Goal: Find specific page/section: Find specific page/section

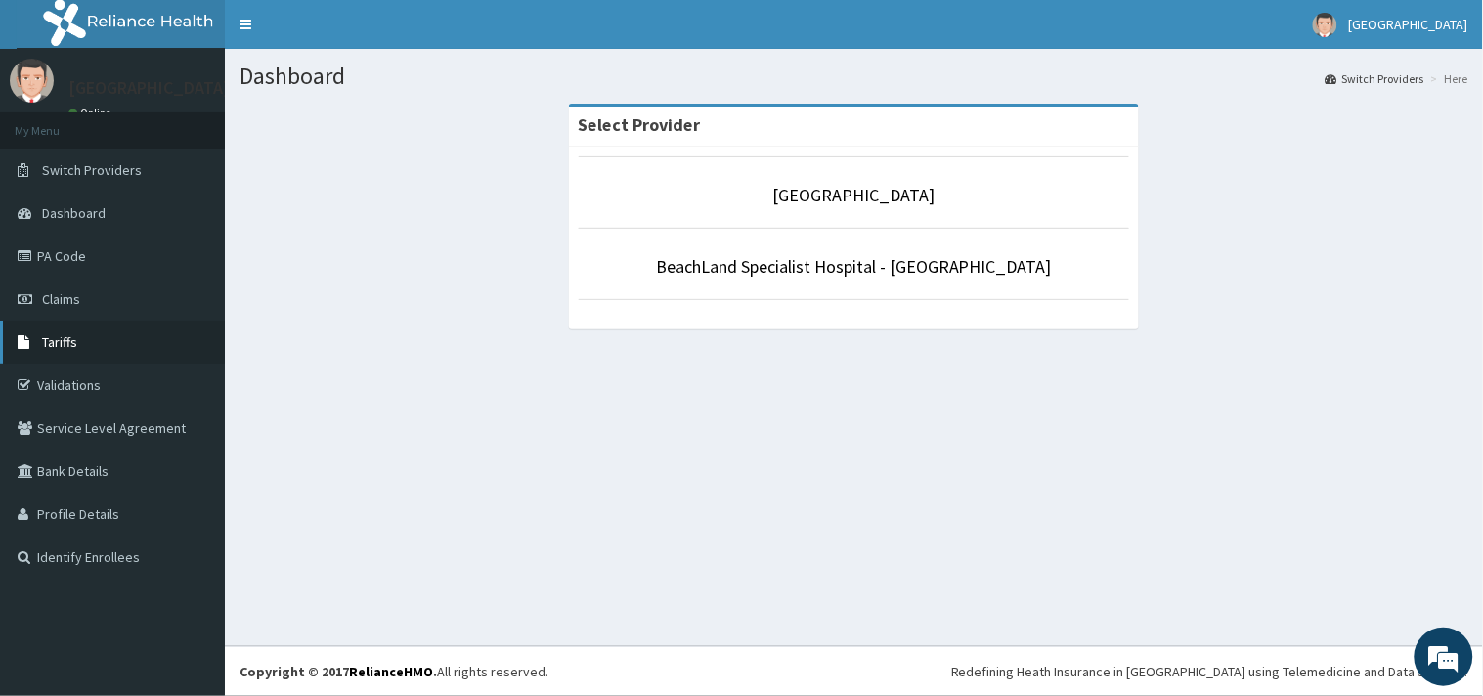
click at [78, 344] on link "Tariffs" at bounding box center [112, 342] width 225 height 43
click at [61, 343] on span "Tariffs" at bounding box center [59, 342] width 35 height 18
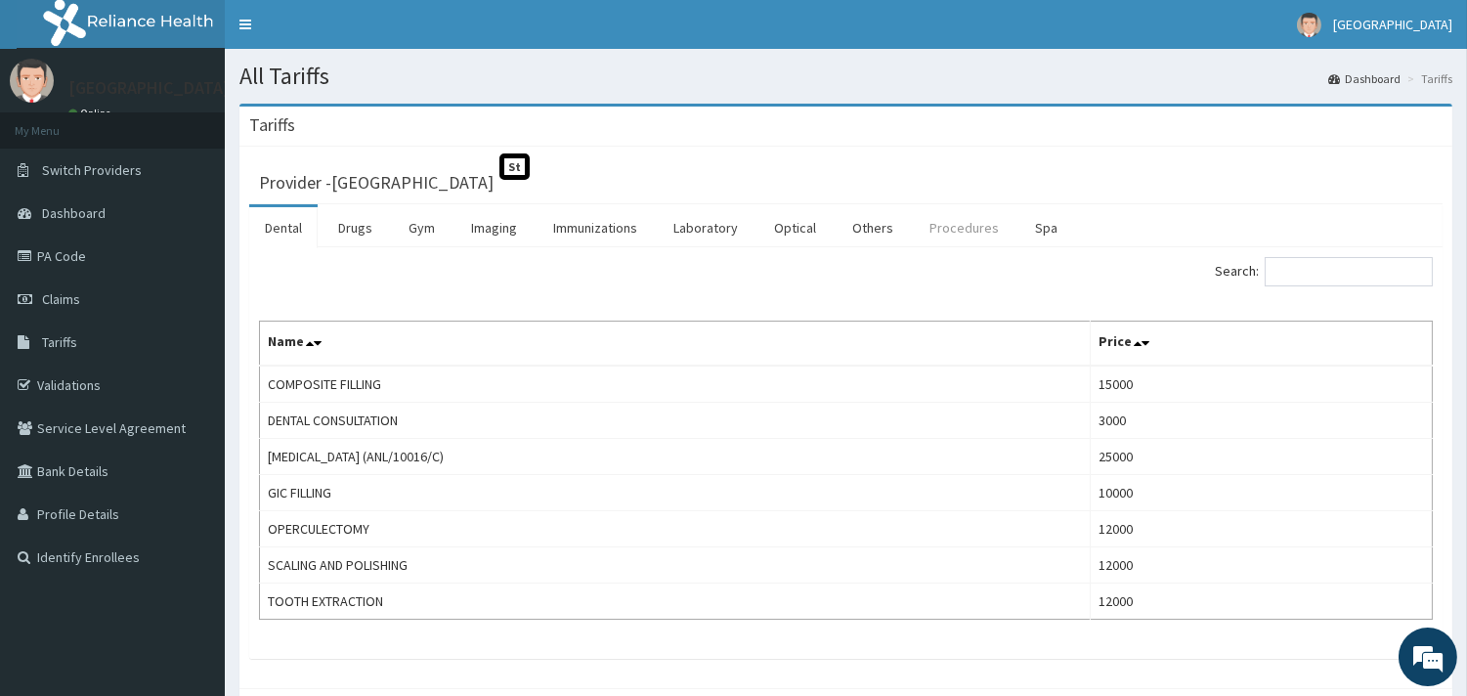
click at [962, 229] on link "Procedures" at bounding box center [964, 227] width 101 height 41
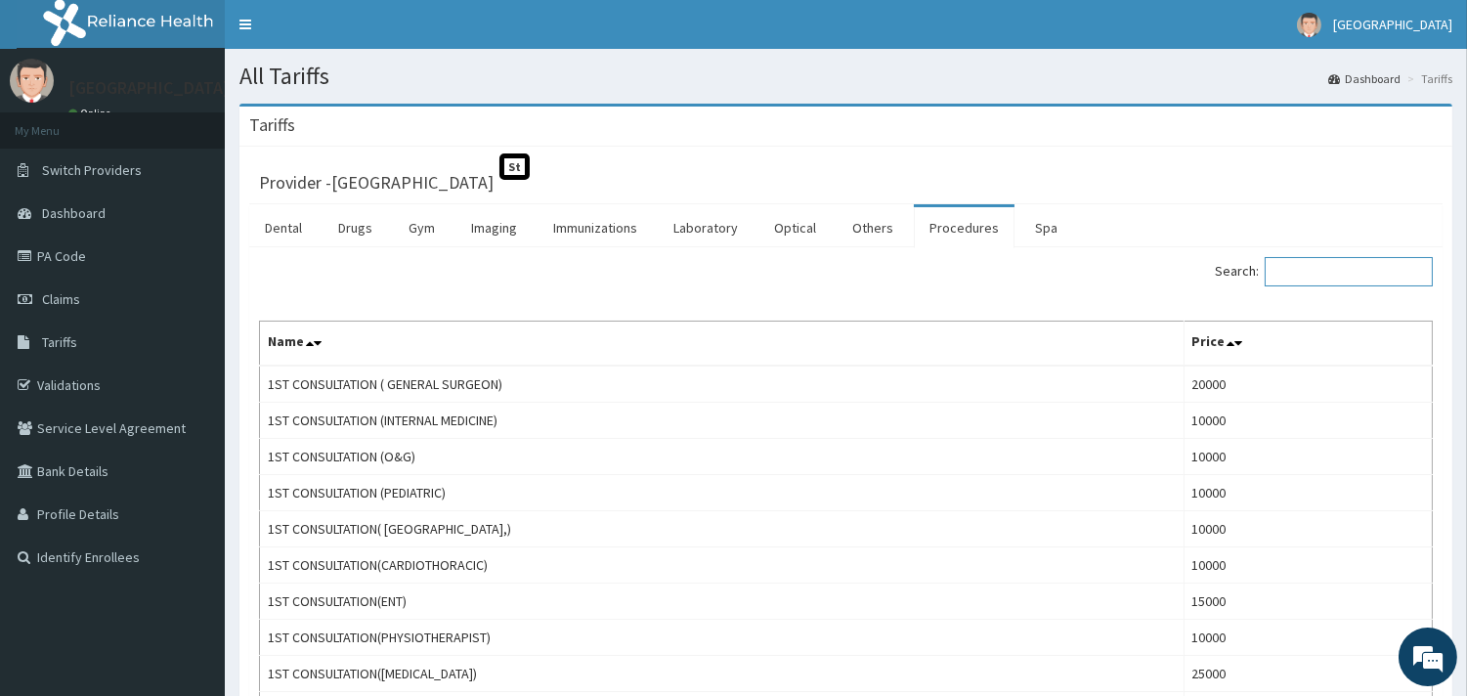
click at [1330, 271] on input "Search:" at bounding box center [1349, 271] width 168 height 29
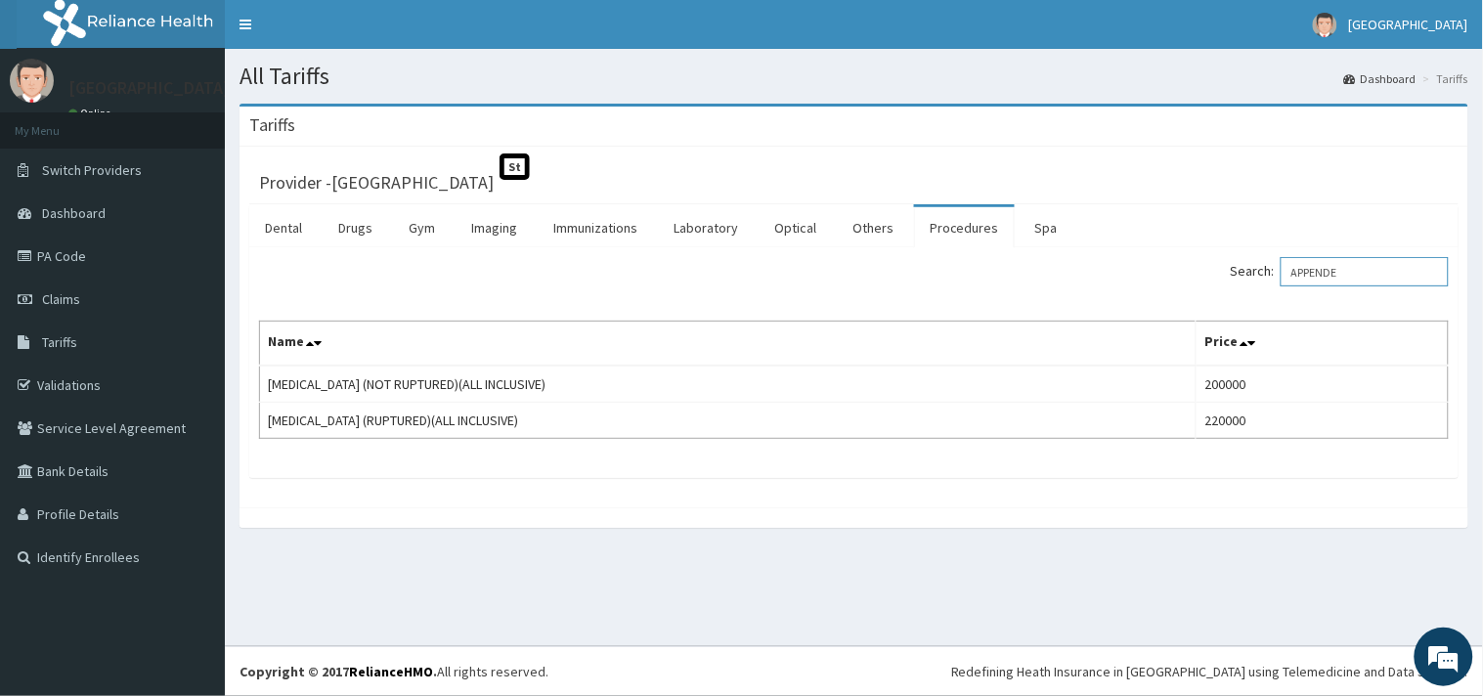
type input "APPENDE"
